Goal: Information Seeking & Learning: Learn about a topic

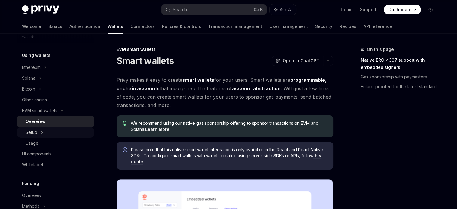
click at [48, 131] on div "Setup" at bounding box center [55, 132] width 77 height 11
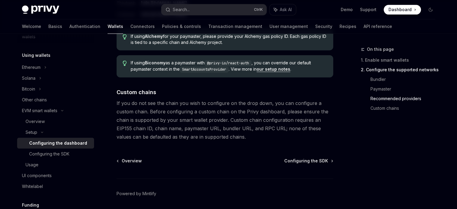
scroll to position [859, 0]
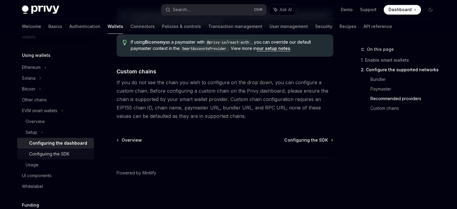
click at [46, 154] on div "Configuring the SDK" at bounding box center [49, 153] width 40 height 7
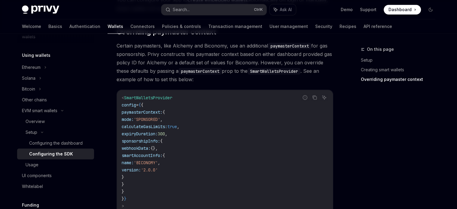
scroll to position [452, 0]
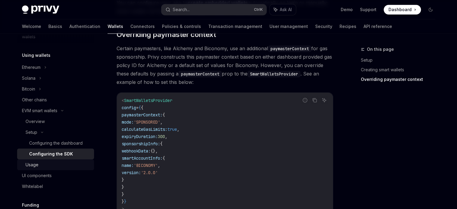
click at [66, 166] on div "Usage" at bounding box center [58, 164] width 65 height 7
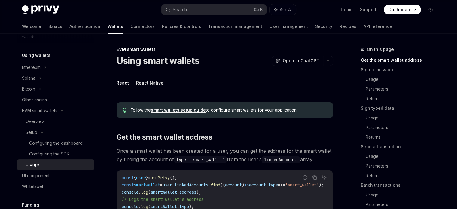
click at [153, 84] on button "React Native" at bounding box center [149, 83] width 27 height 14
click at [122, 84] on button "React" at bounding box center [122, 83] width 12 height 14
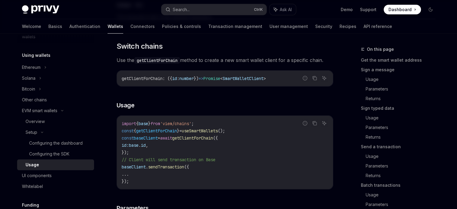
scroll to position [1741, 0]
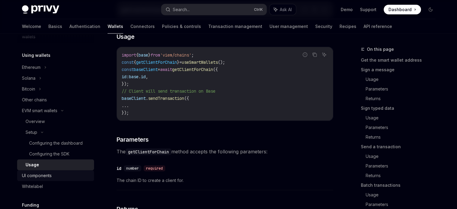
click at [67, 177] on div "UI components" at bounding box center [56, 175] width 68 height 7
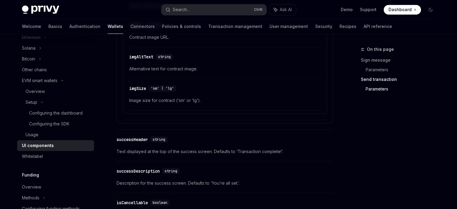
scroll to position [1137, 0]
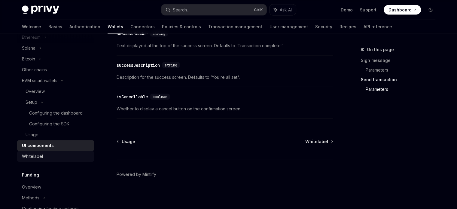
click at [73, 158] on div "Whitelabel" at bounding box center [56, 155] width 68 height 7
type textarea "*"
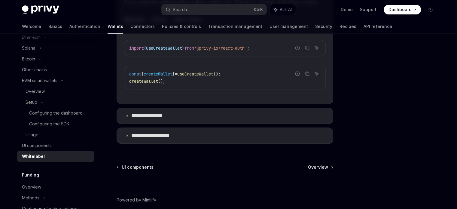
scroll to position [274, 0]
